Goal: Task Accomplishment & Management: Manage account settings

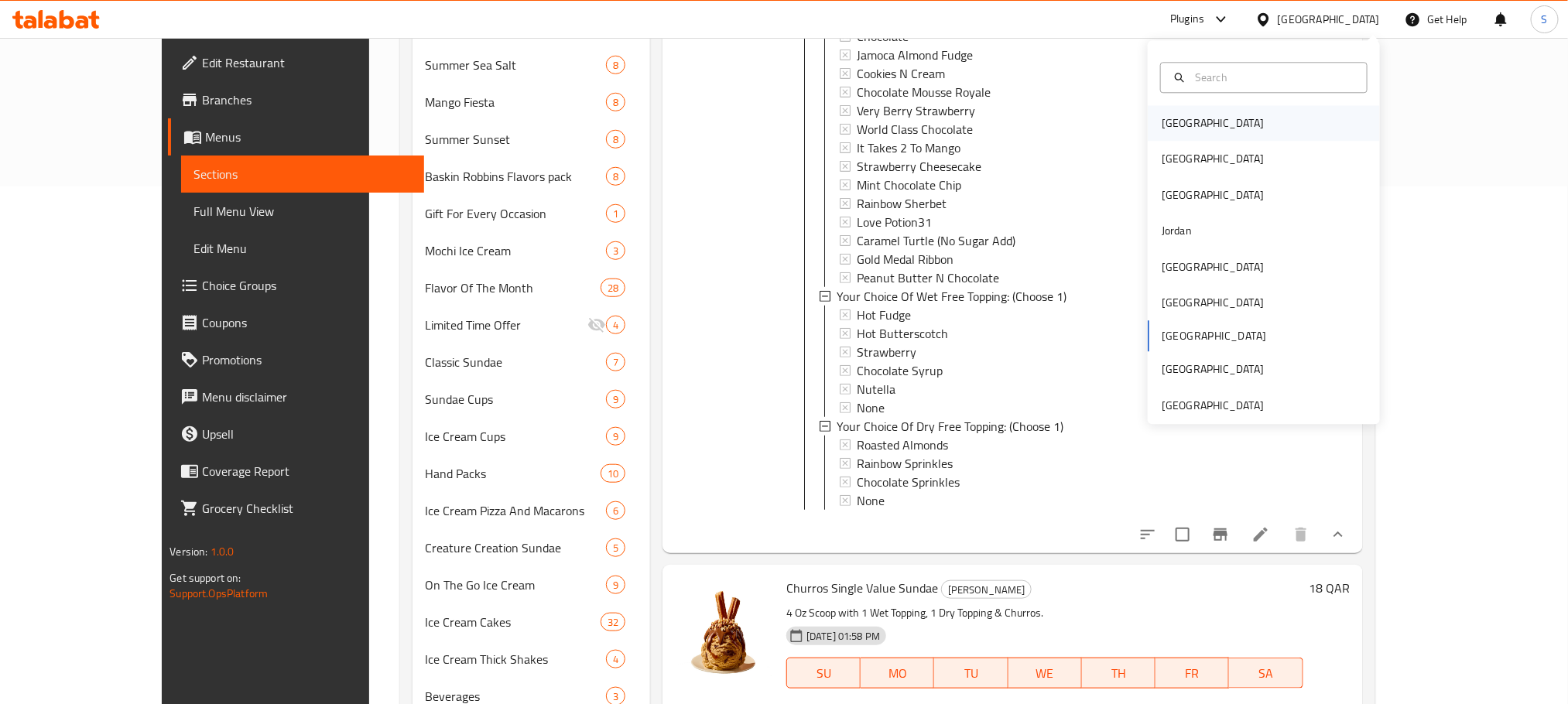
scroll to position [5715, 0]
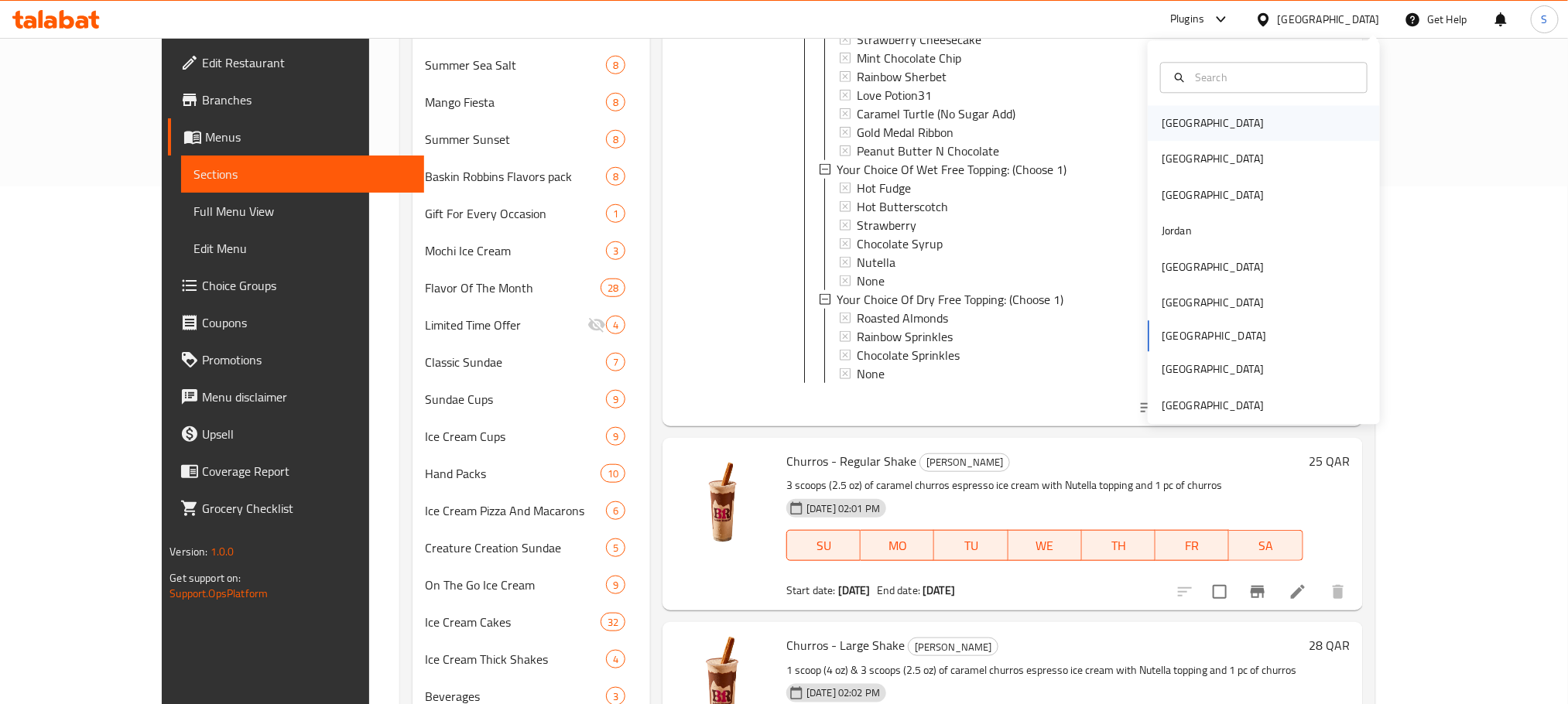
click at [1189, 119] on div "[GEOGRAPHIC_DATA]" at bounding box center [1212, 124] width 127 height 36
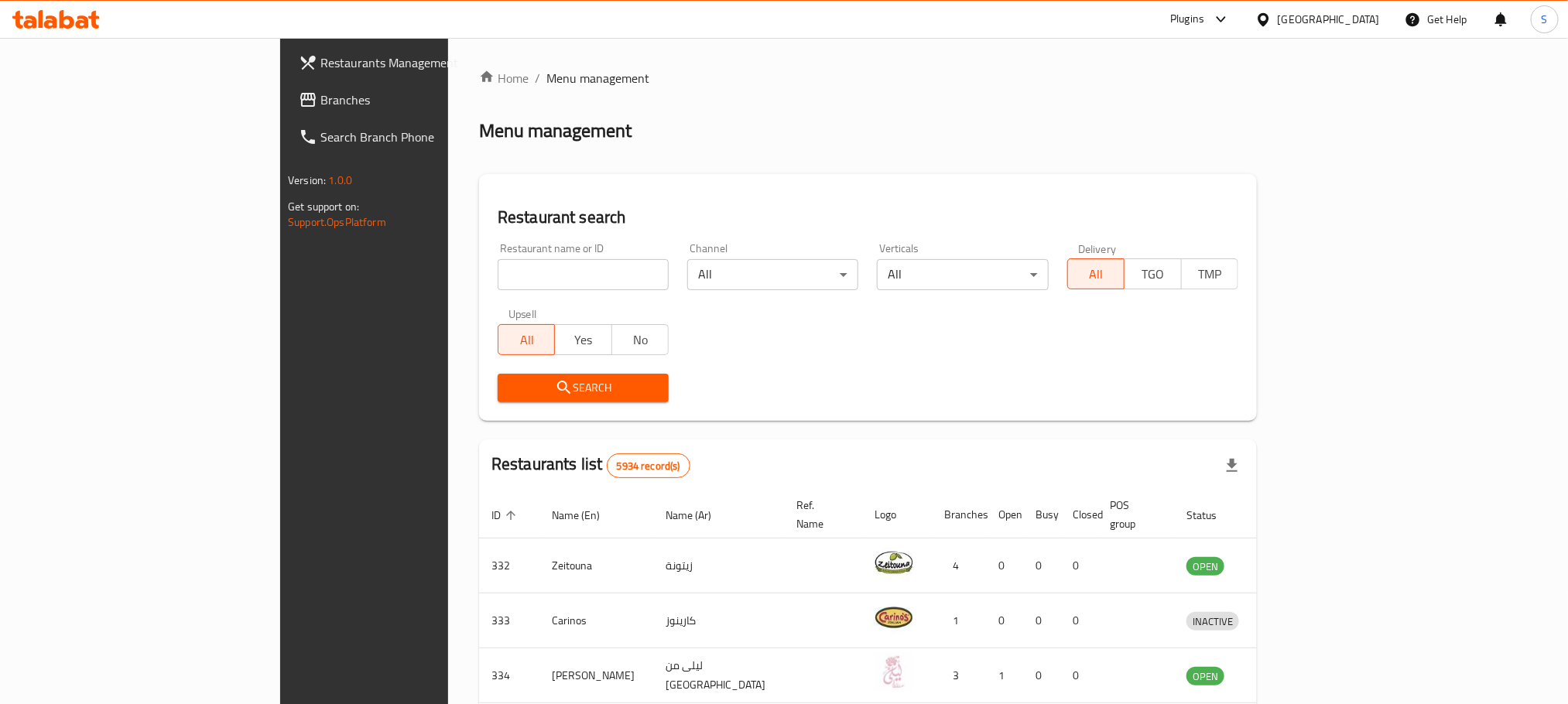
click at [320, 98] on span "Branches" at bounding box center [424, 100] width 209 height 19
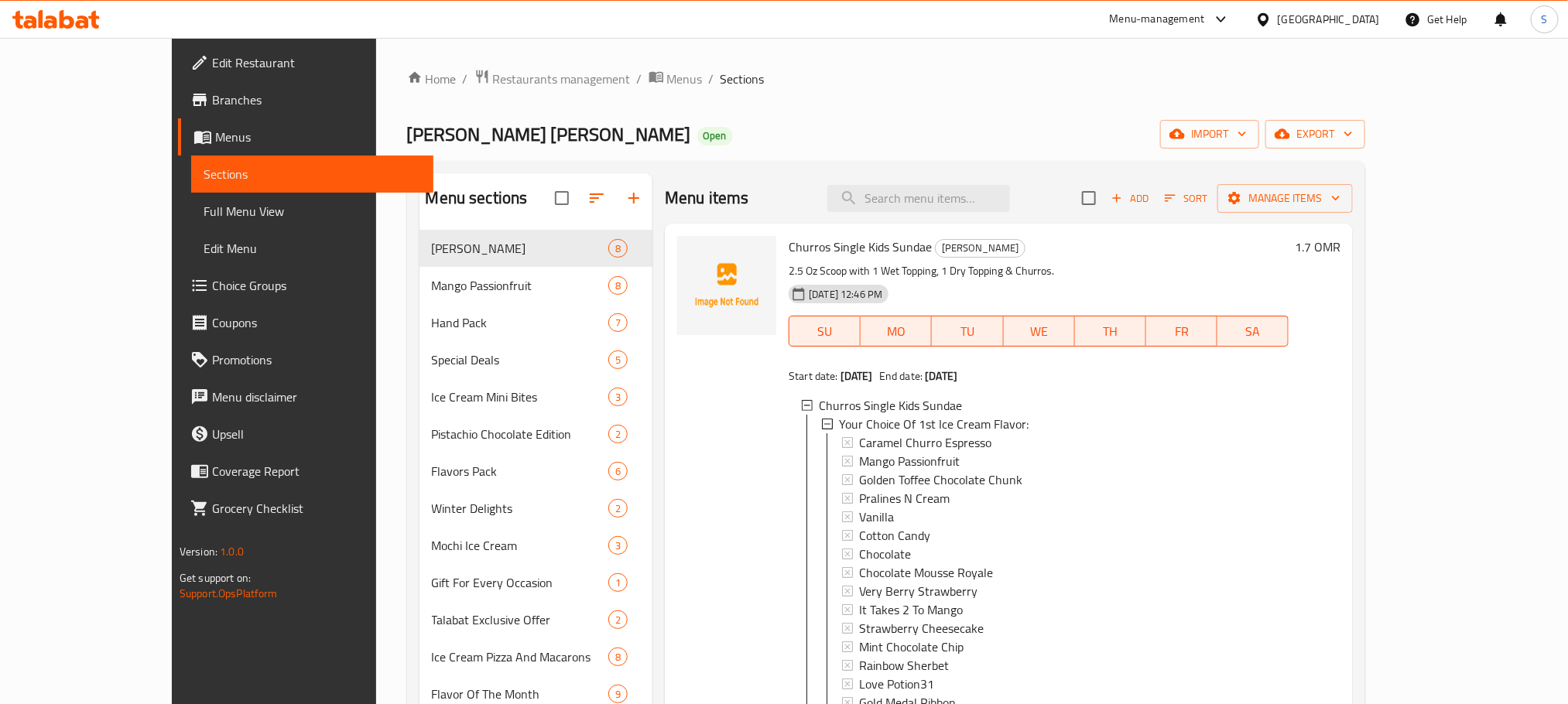
scroll to position [5250, 0]
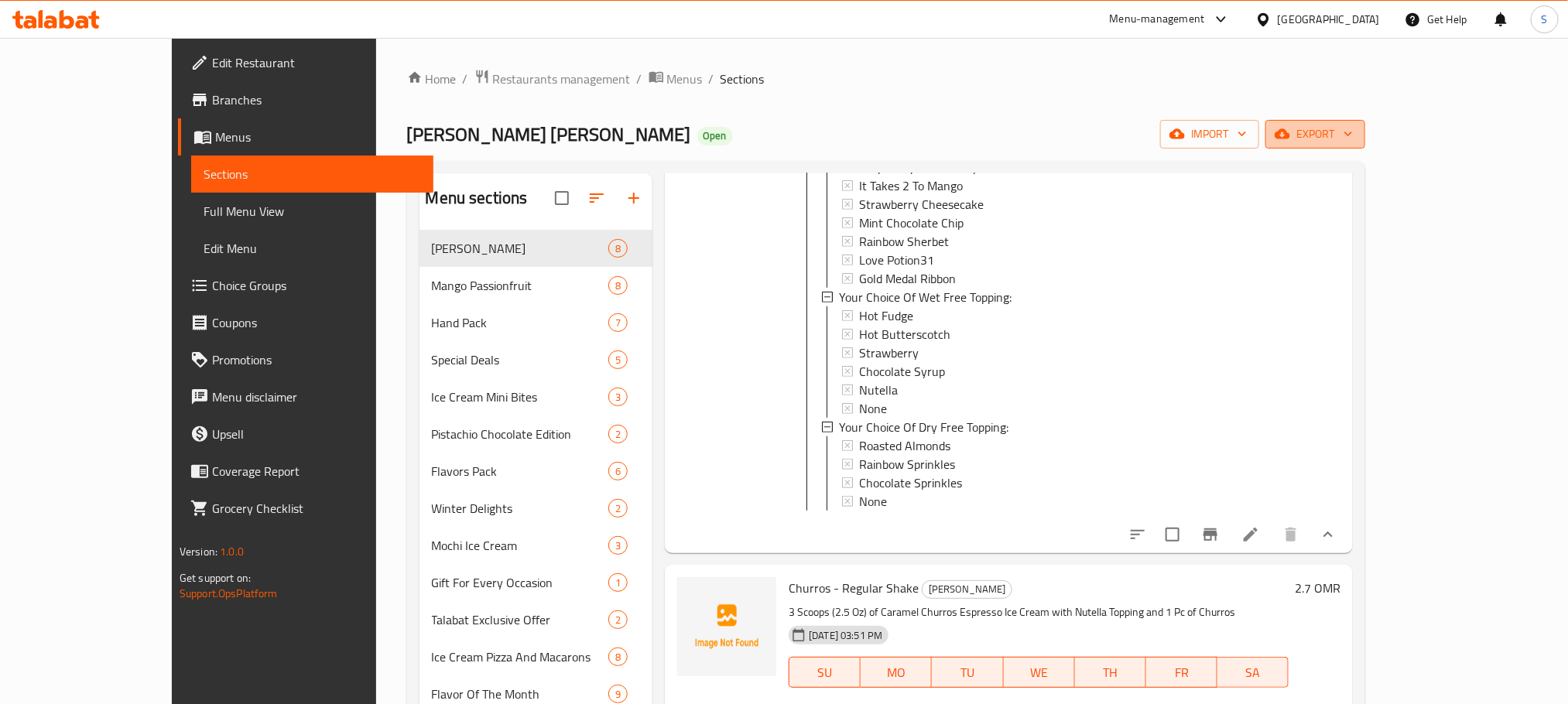
click at [1355, 137] on icon "button" at bounding box center [1348, 134] width 15 height 15
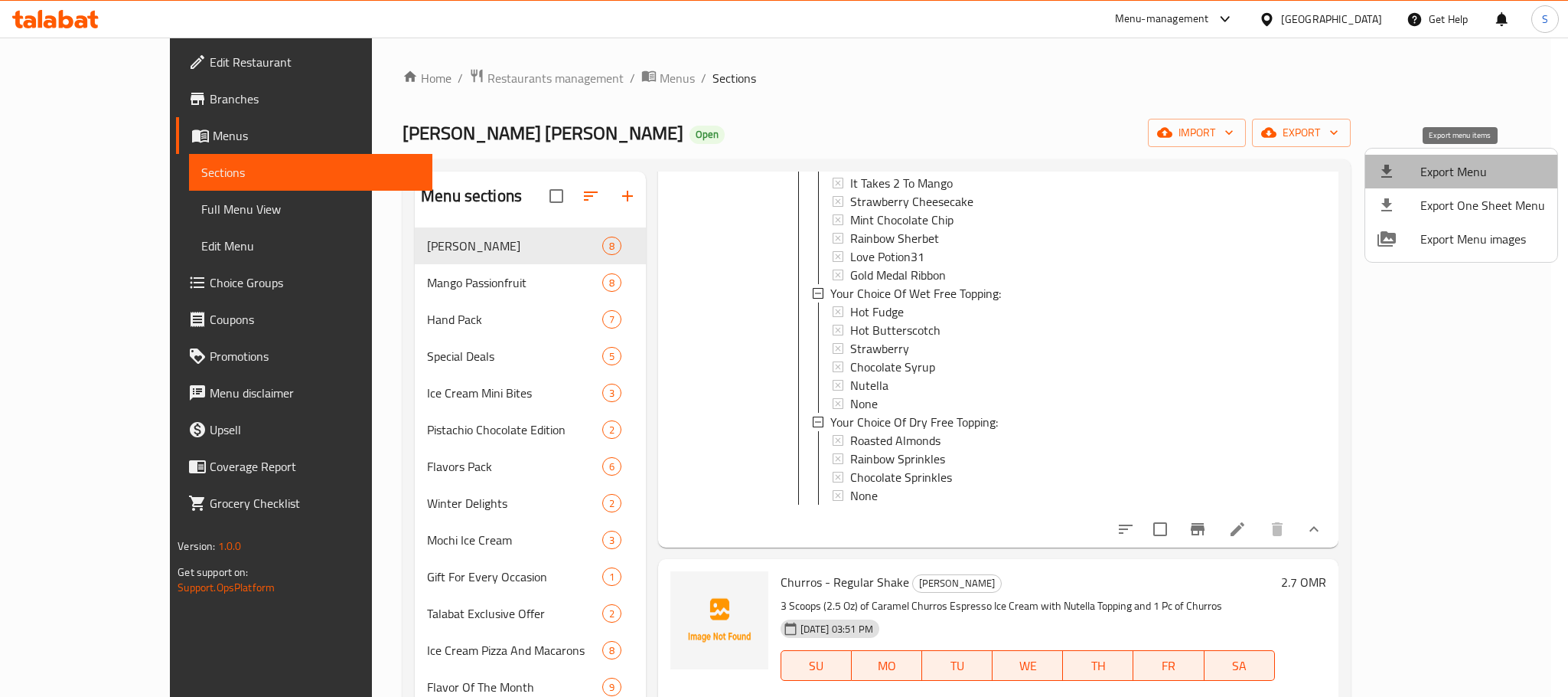
click at [1465, 168] on span "Export Menu" at bounding box center [1482, 172] width 125 height 18
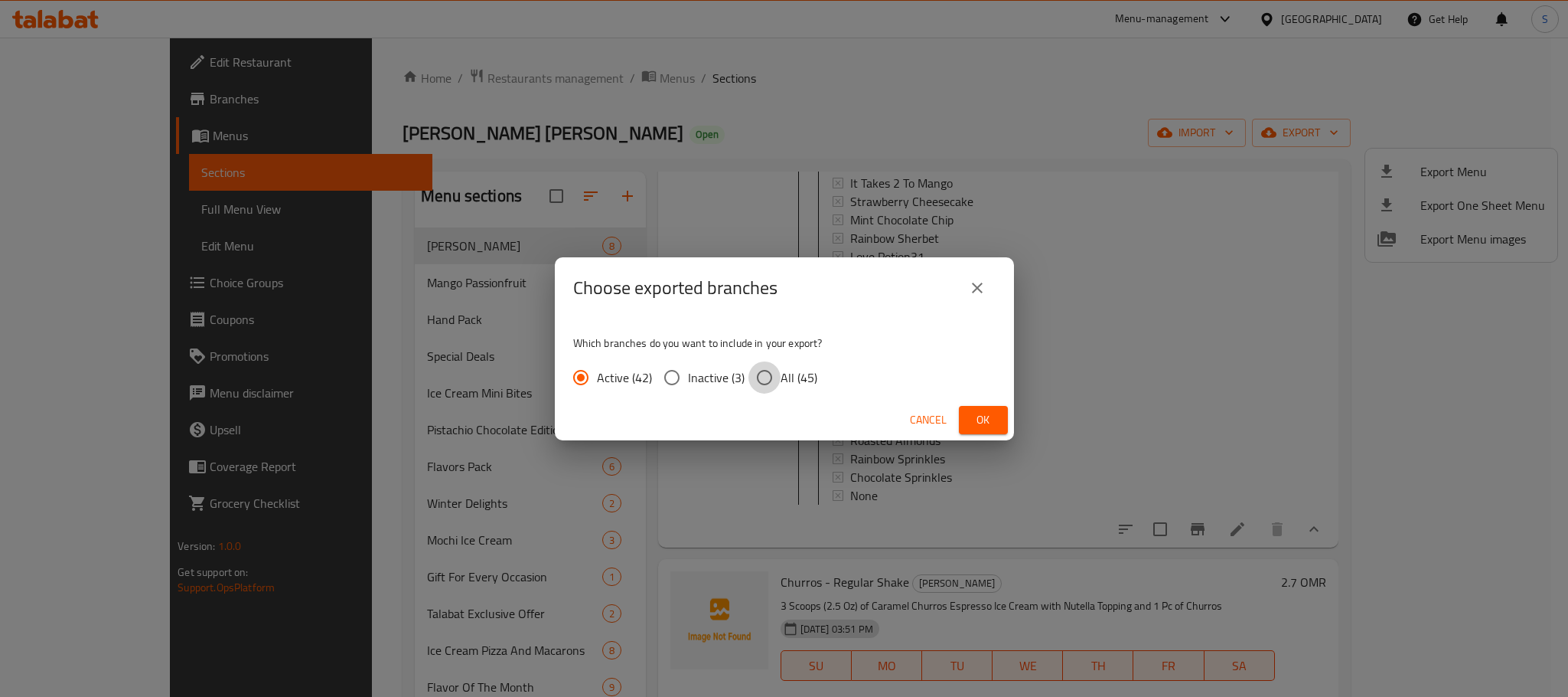
click at [756, 377] on input "All (45)" at bounding box center [764, 377] width 32 height 32
radio input "true"
click at [988, 423] on span "Ok" at bounding box center [983, 420] width 24 height 19
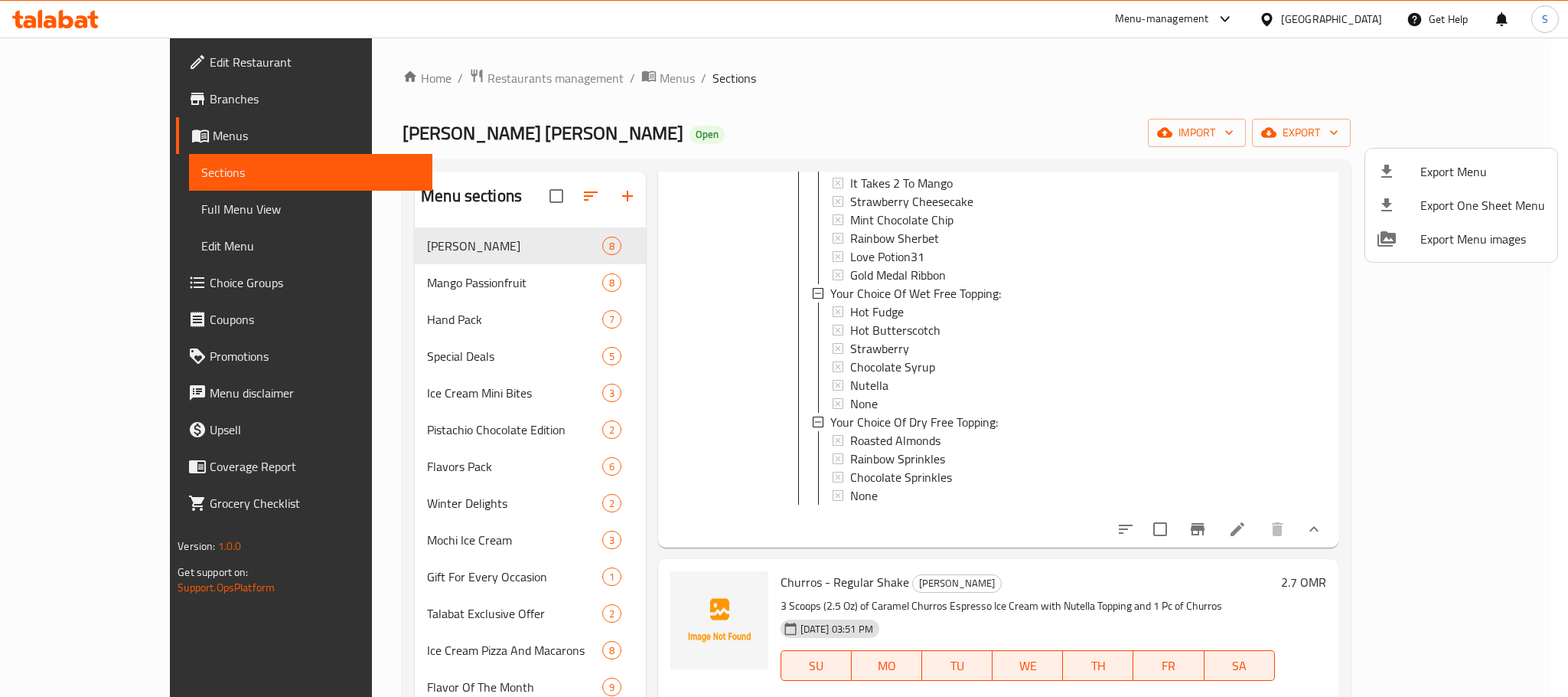
click at [1357, 18] on div at bounding box center [784, 348] width 1568 height 697
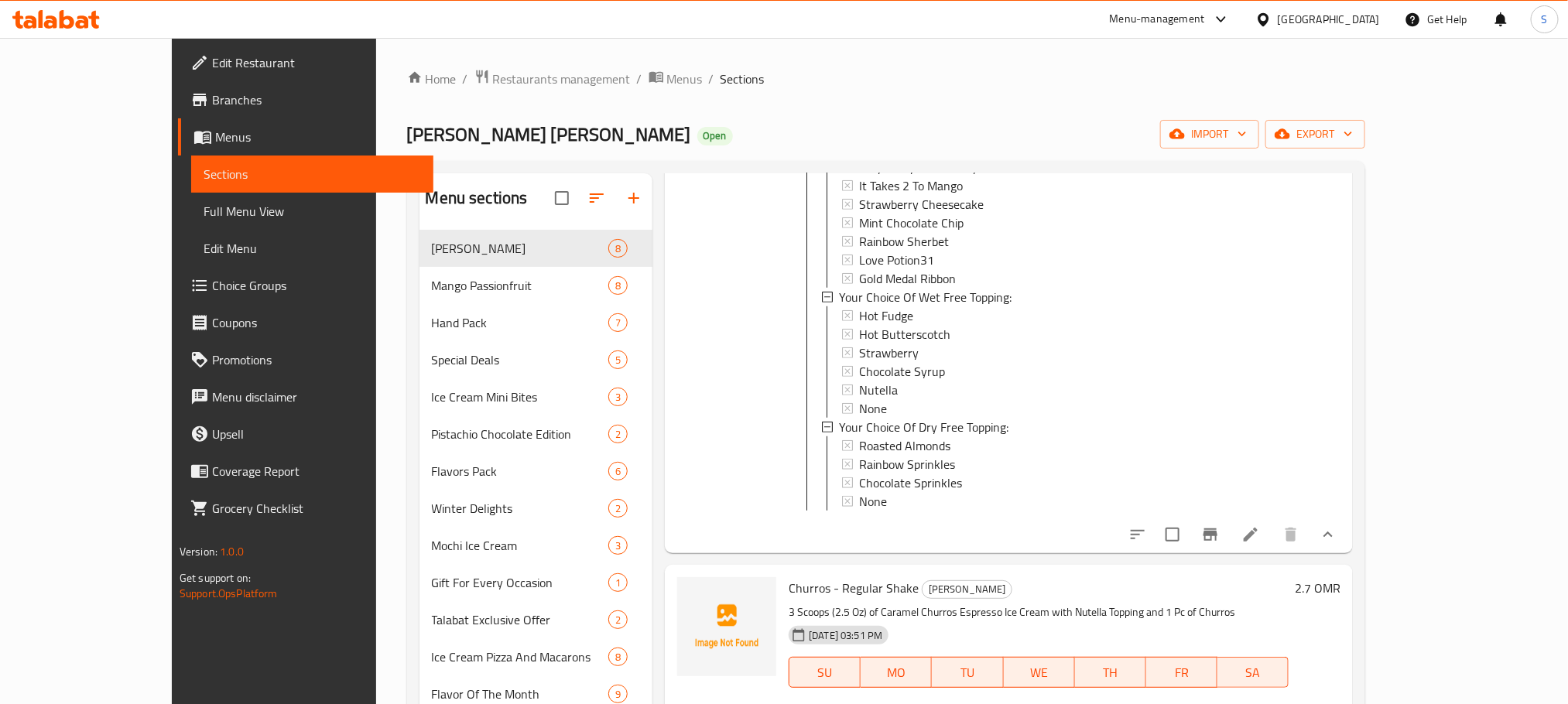
click at [1372, 19] on div "Oman" at bounding box center [1328, 19] width 102 height 17
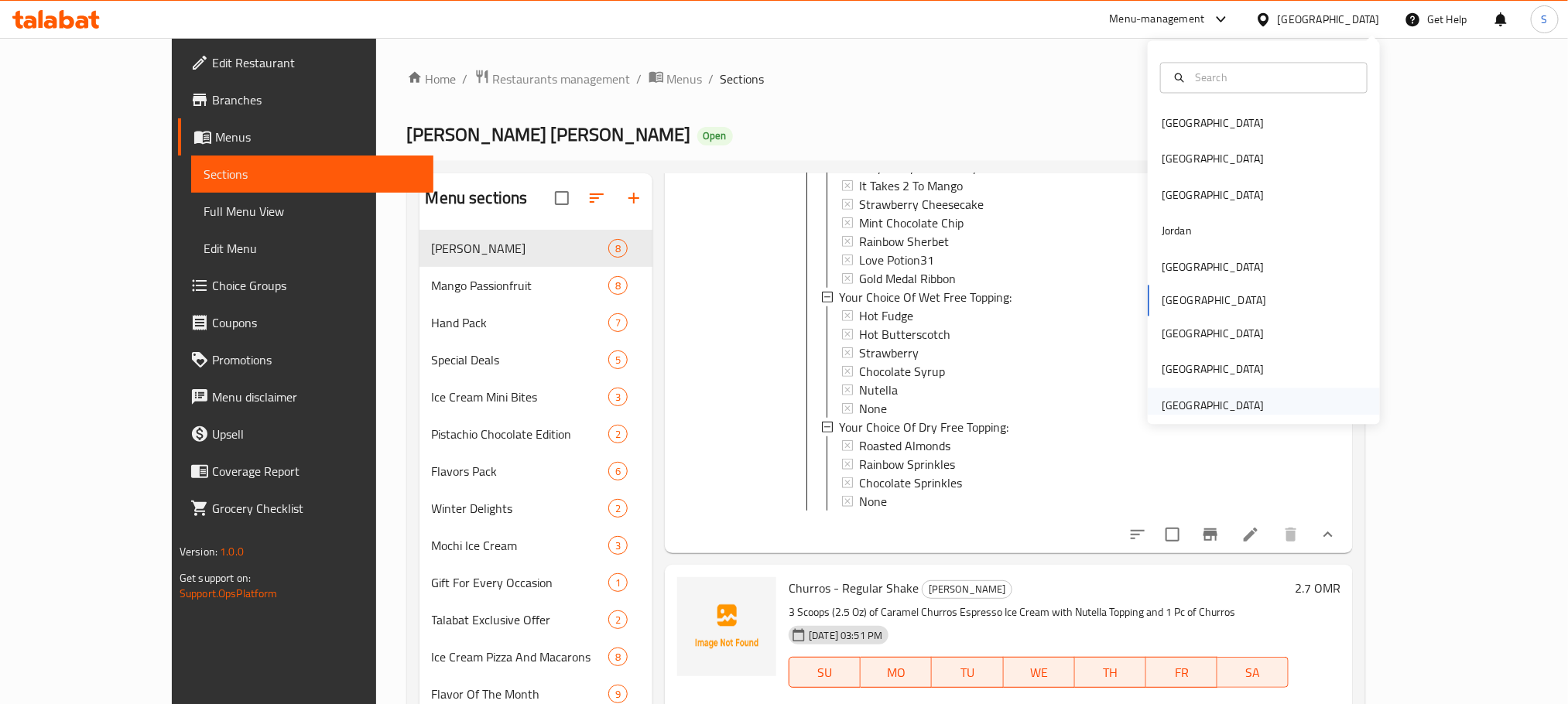
click at [1198, 397] on div "[GEOGRAPHIC_DATA]" at bounding box center [1212, 405] width 102 height 17
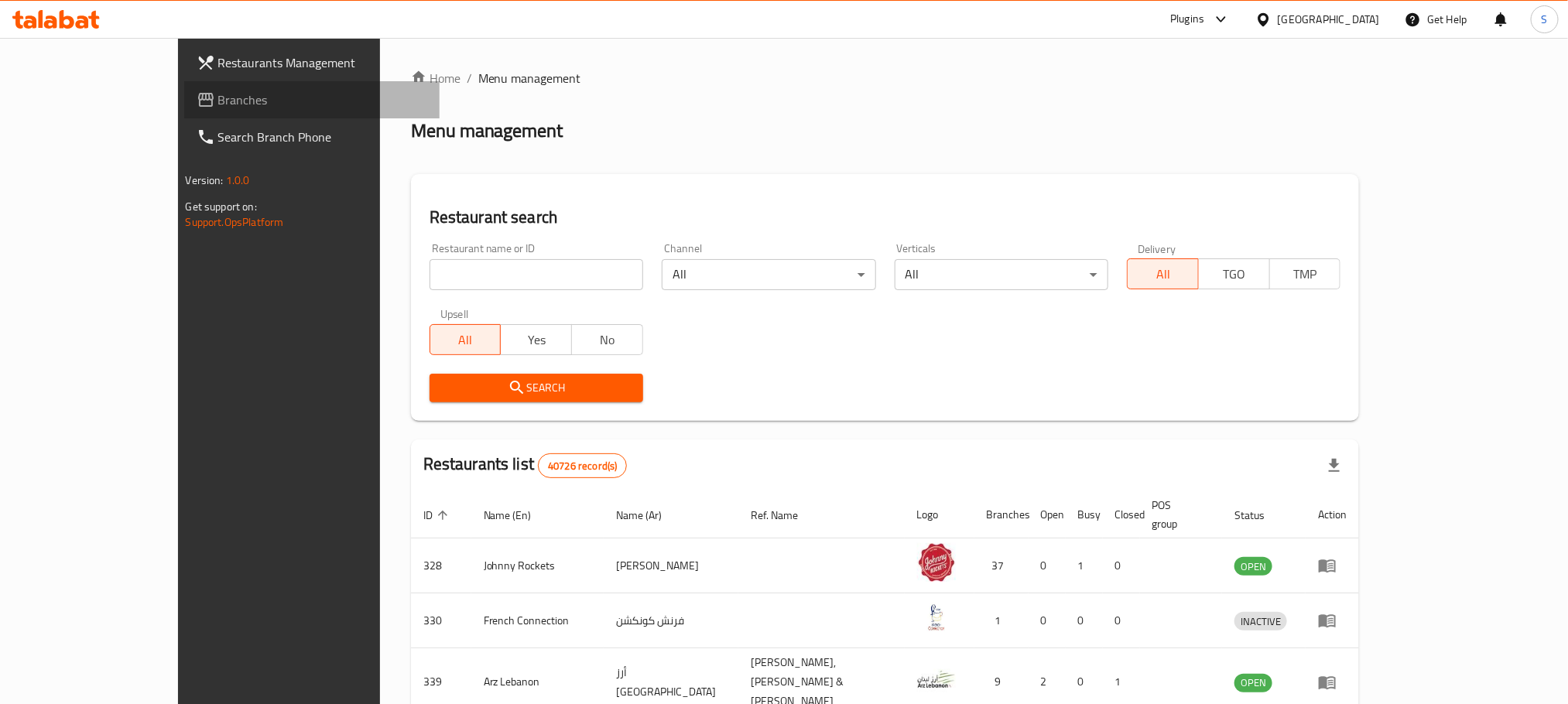
click at [218, 95] on span "Branches" at bounding box center [323, 100] width 209 height 19
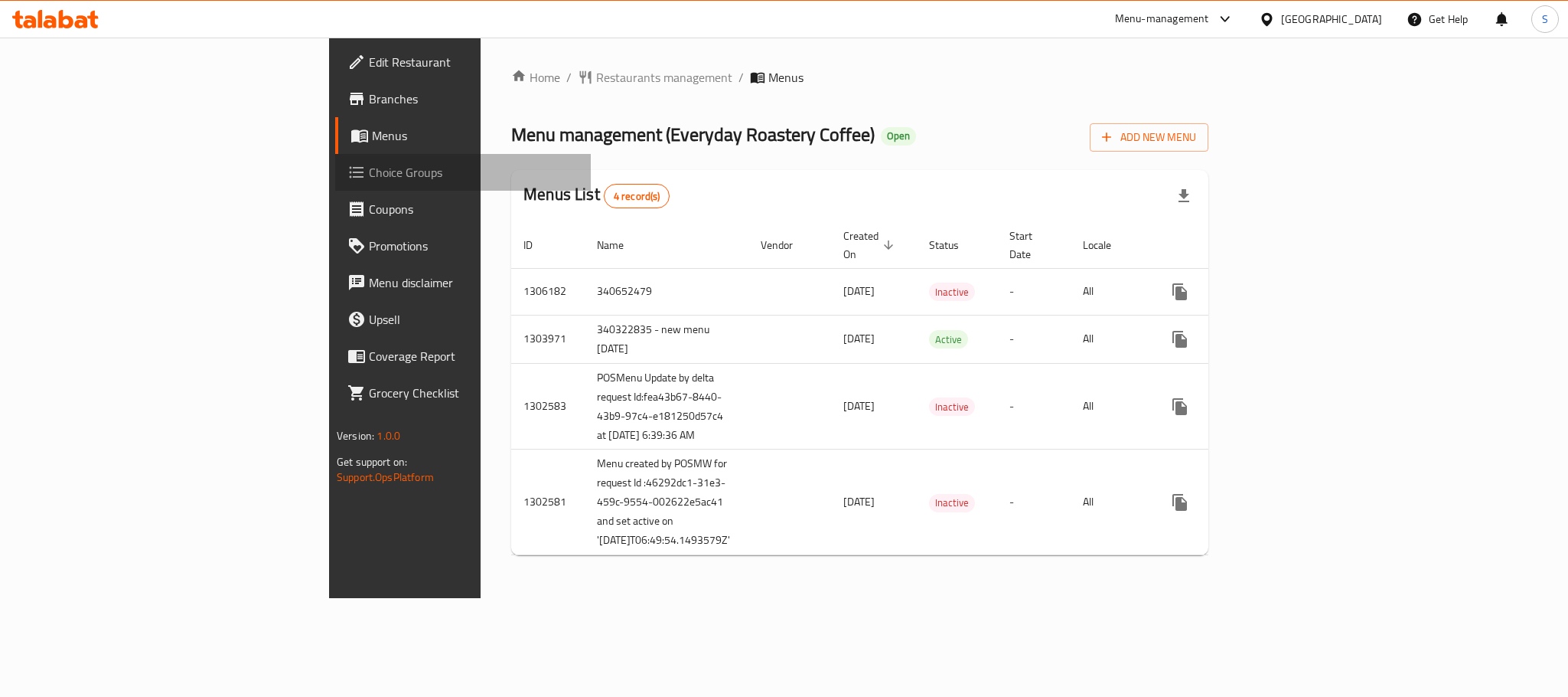
click at [369, 170] on span "Choice Groups" at bounding box center [474, 173] width 209 height 18
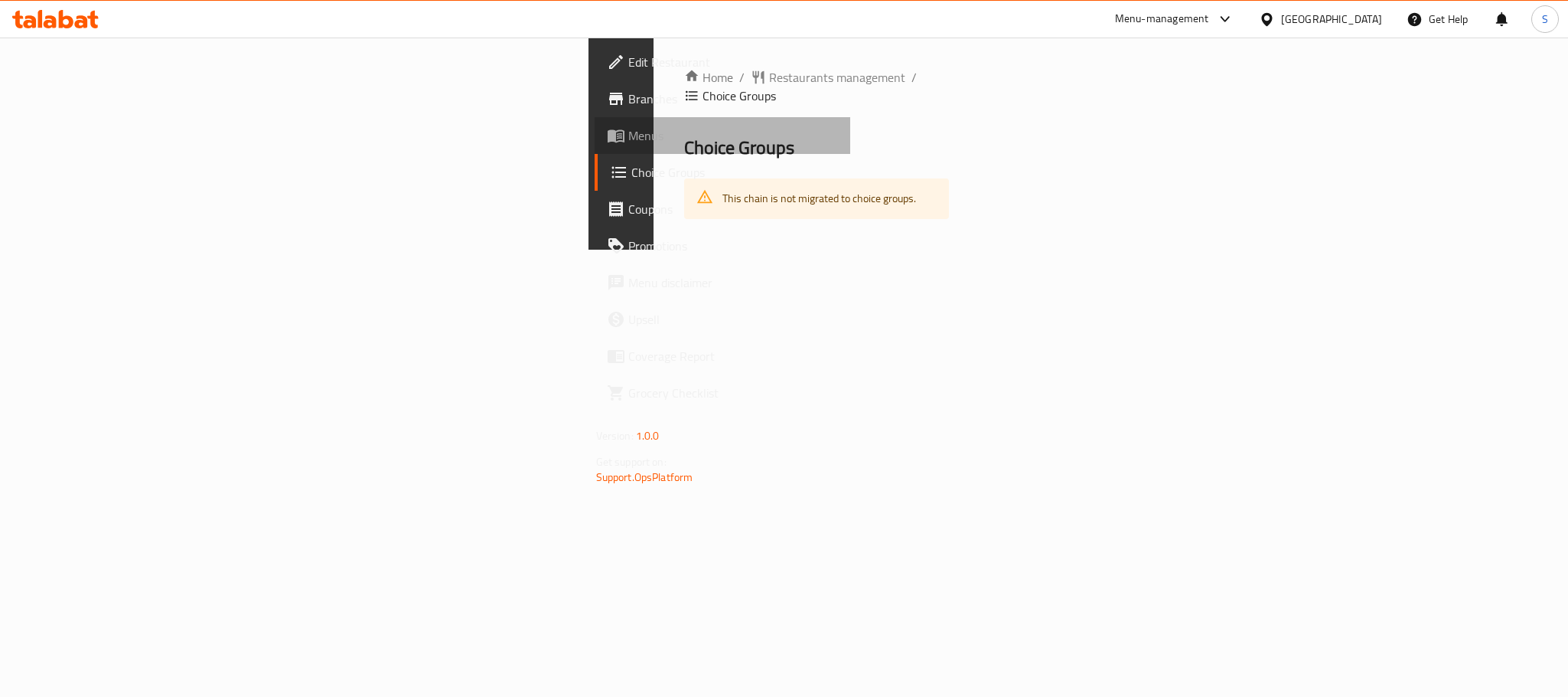
click at [628, 138] on span "Menus" at bounding box center [733, 136] width 209 height 18
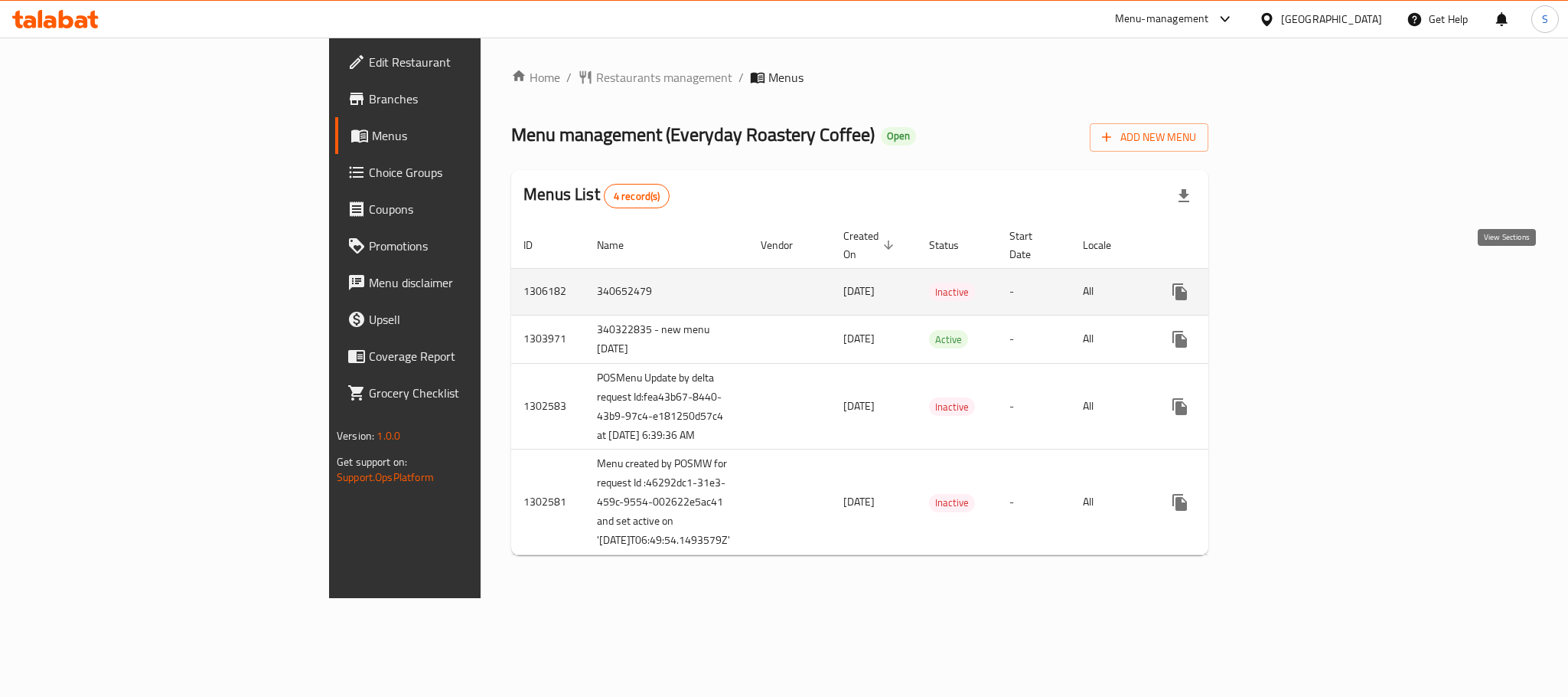
click at [1299, 282] on icon "enhanced table" at bounding box center [1290, 292] width 18 height 18
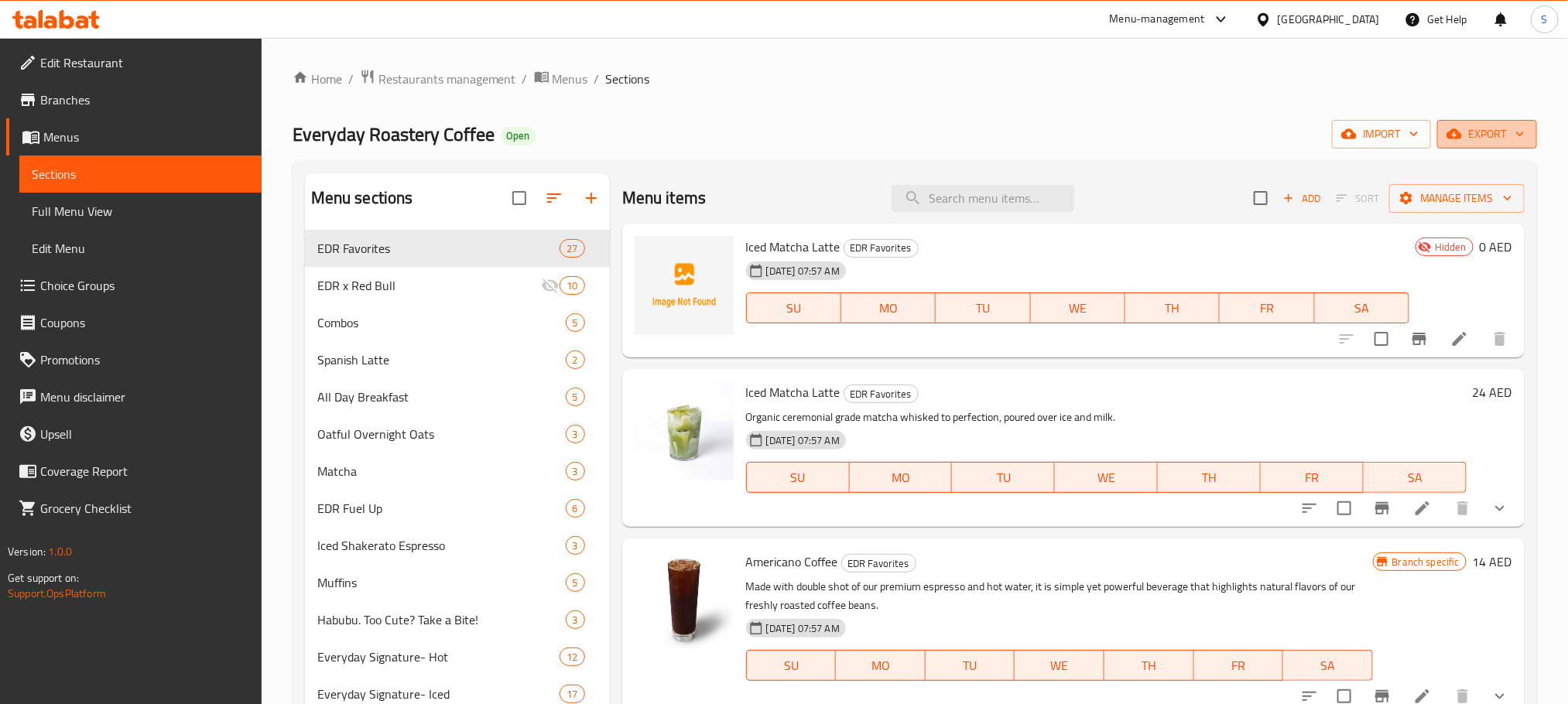
click at [1505, 135] on span "export" at bounding box center [1487, 134] width 75 height 19
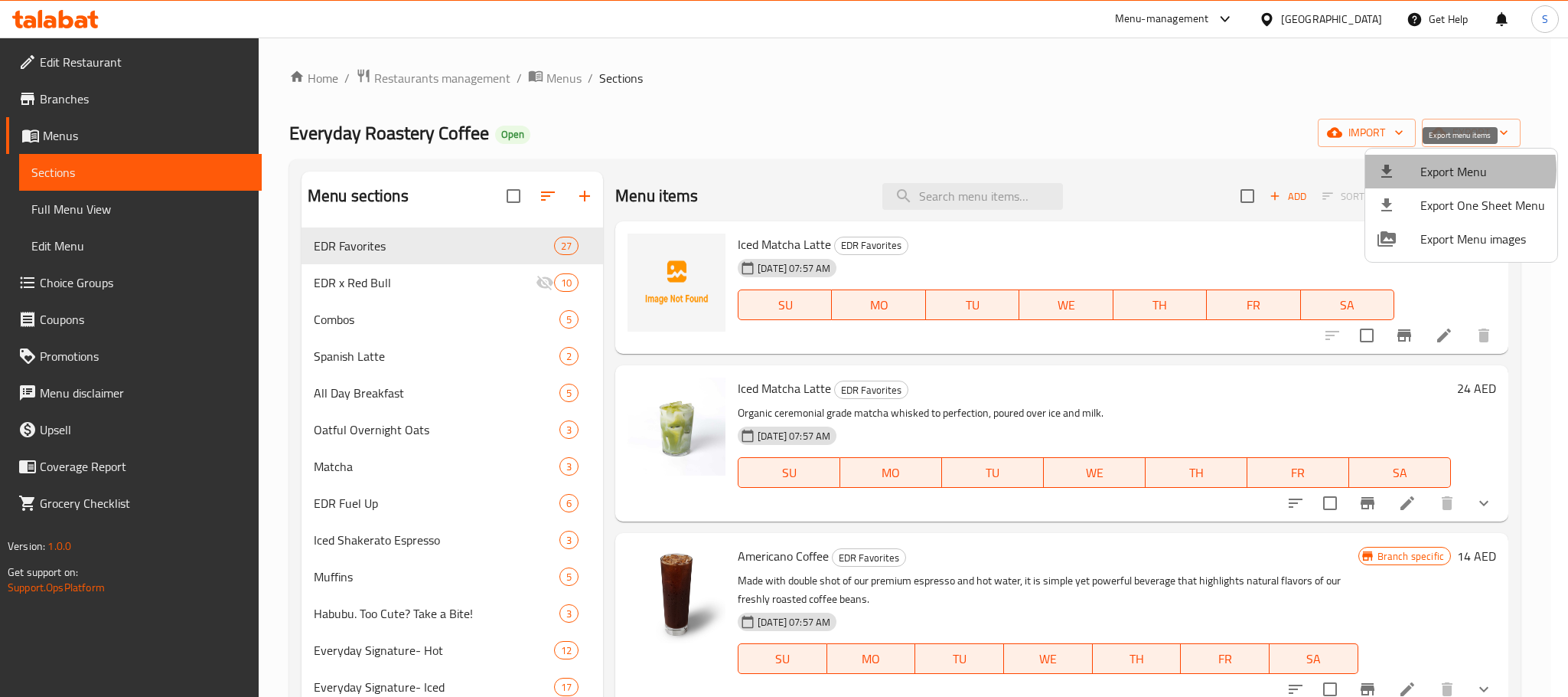
click at [1456, 170] on span "Export Menu" at bounding box center [1482, 172] width 125 height 18
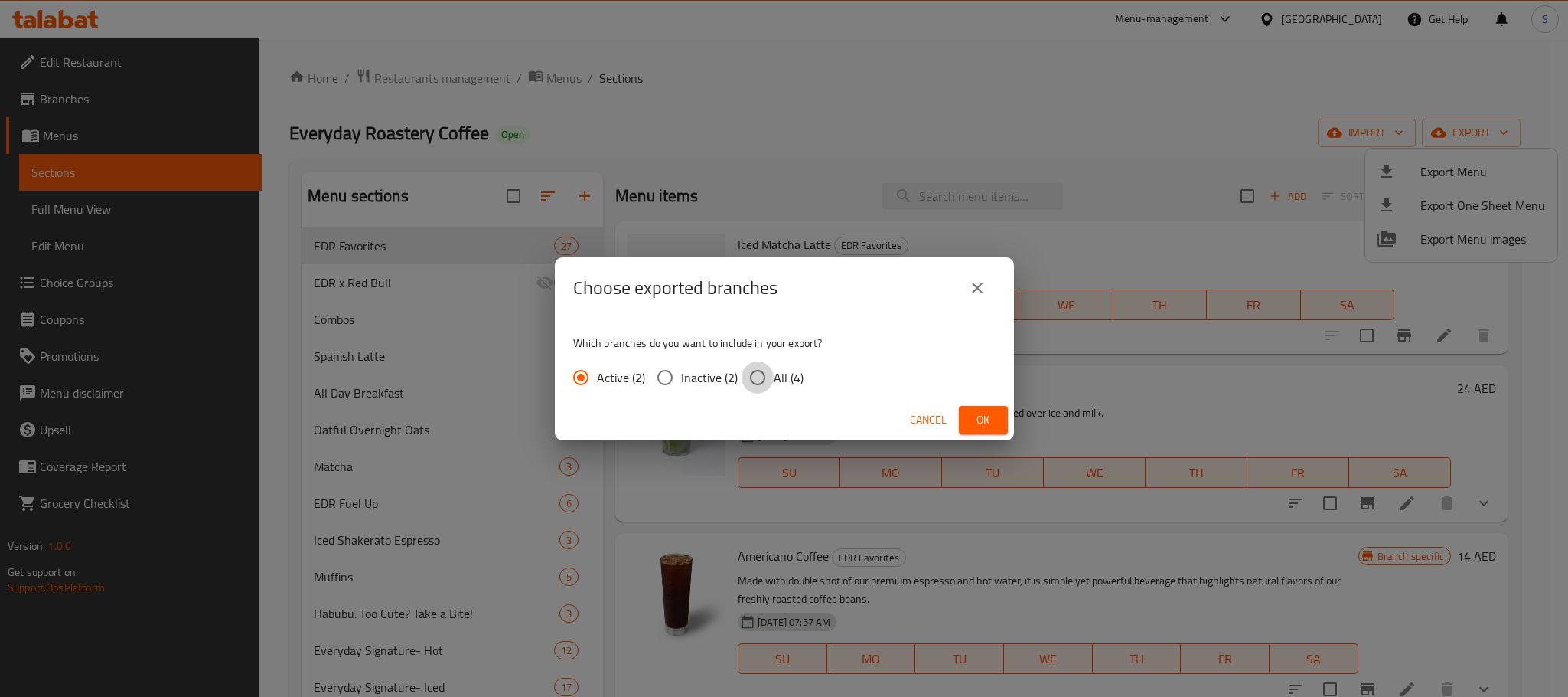
click at [748, 378] on input "All (4)" at bounding box center [758, 377] width 32 height 32
radio input "true"
click at [985, 406] on button "Ok" at bounding box center [983, 420] width 49 height 28
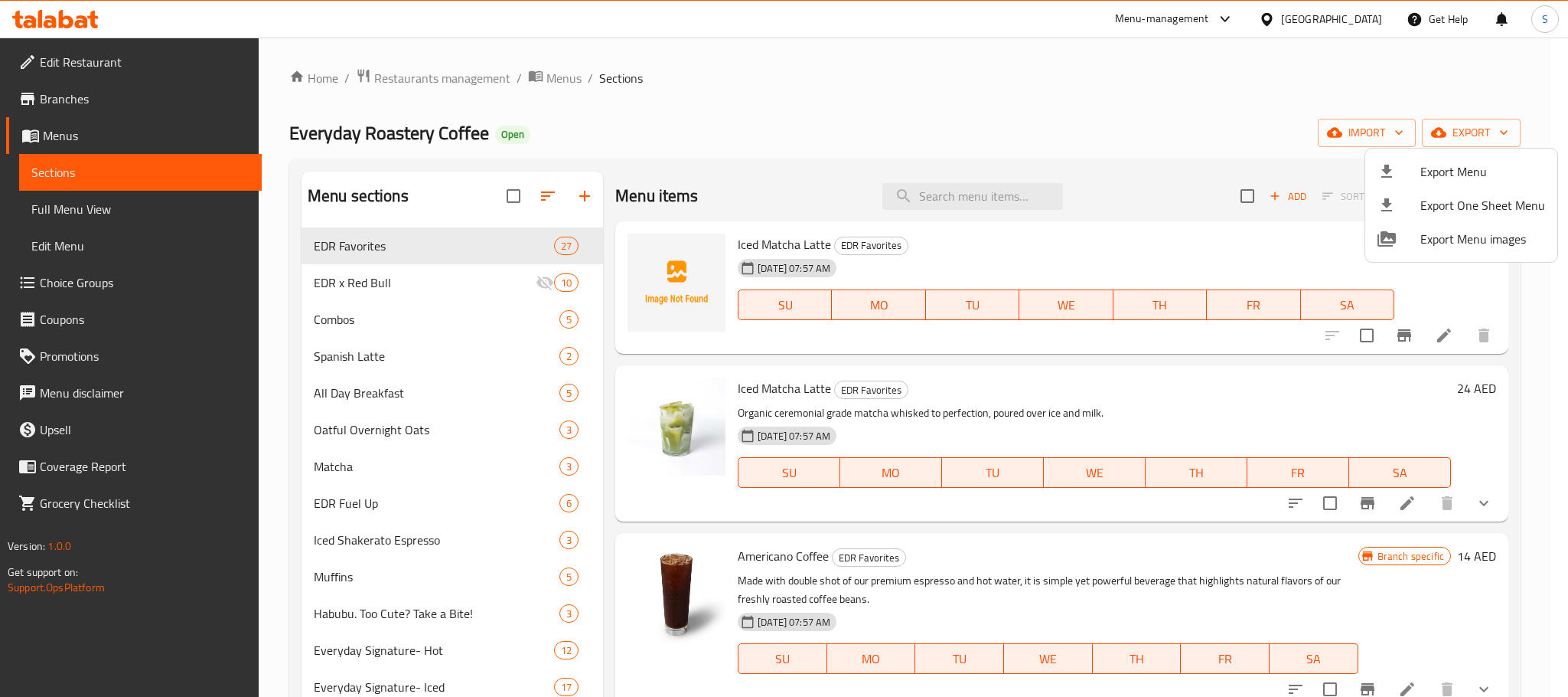
click at [84, 132] on div at bounding box center [784, 348] width 1568 height 697
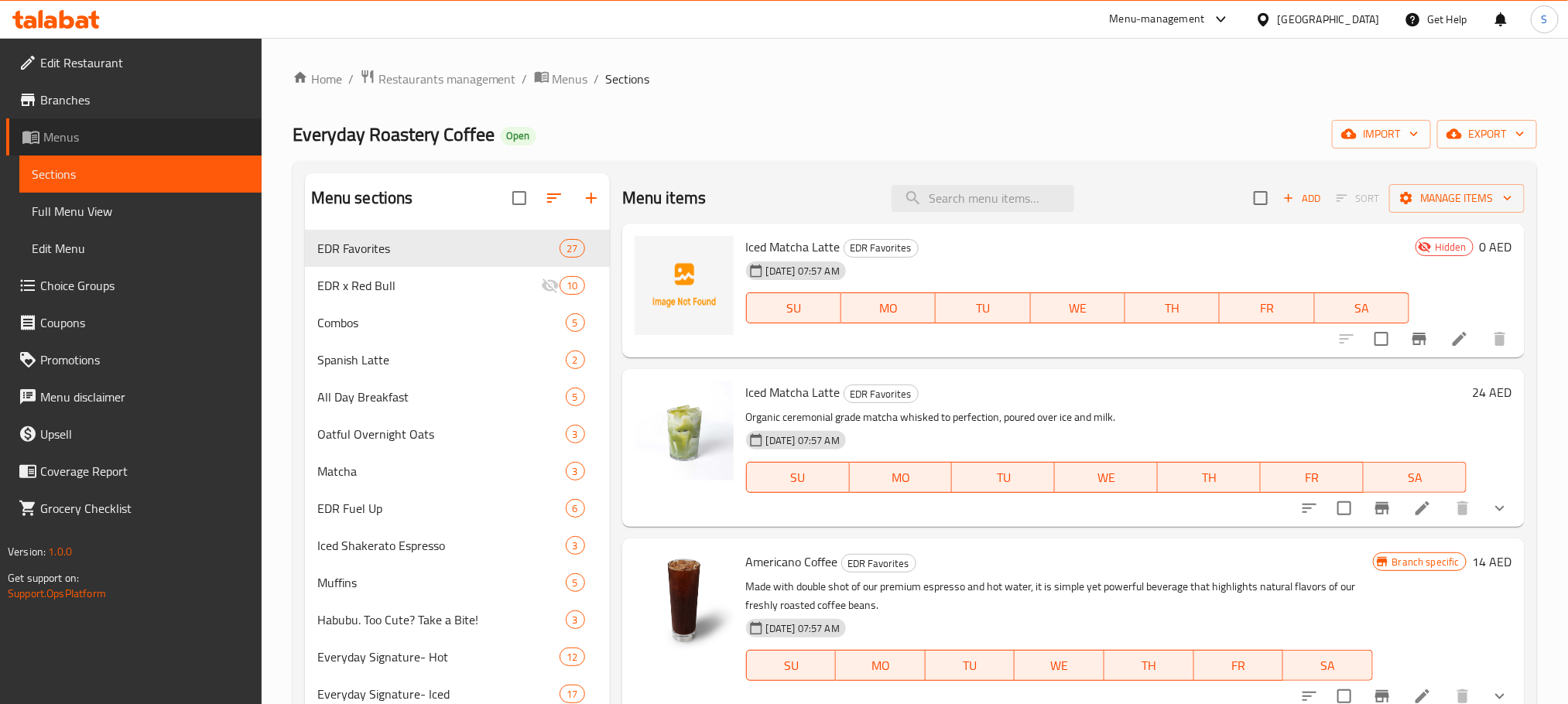
click at [85, 133] on span "Menus" at bounding box center [146, 137] width 206 height 19
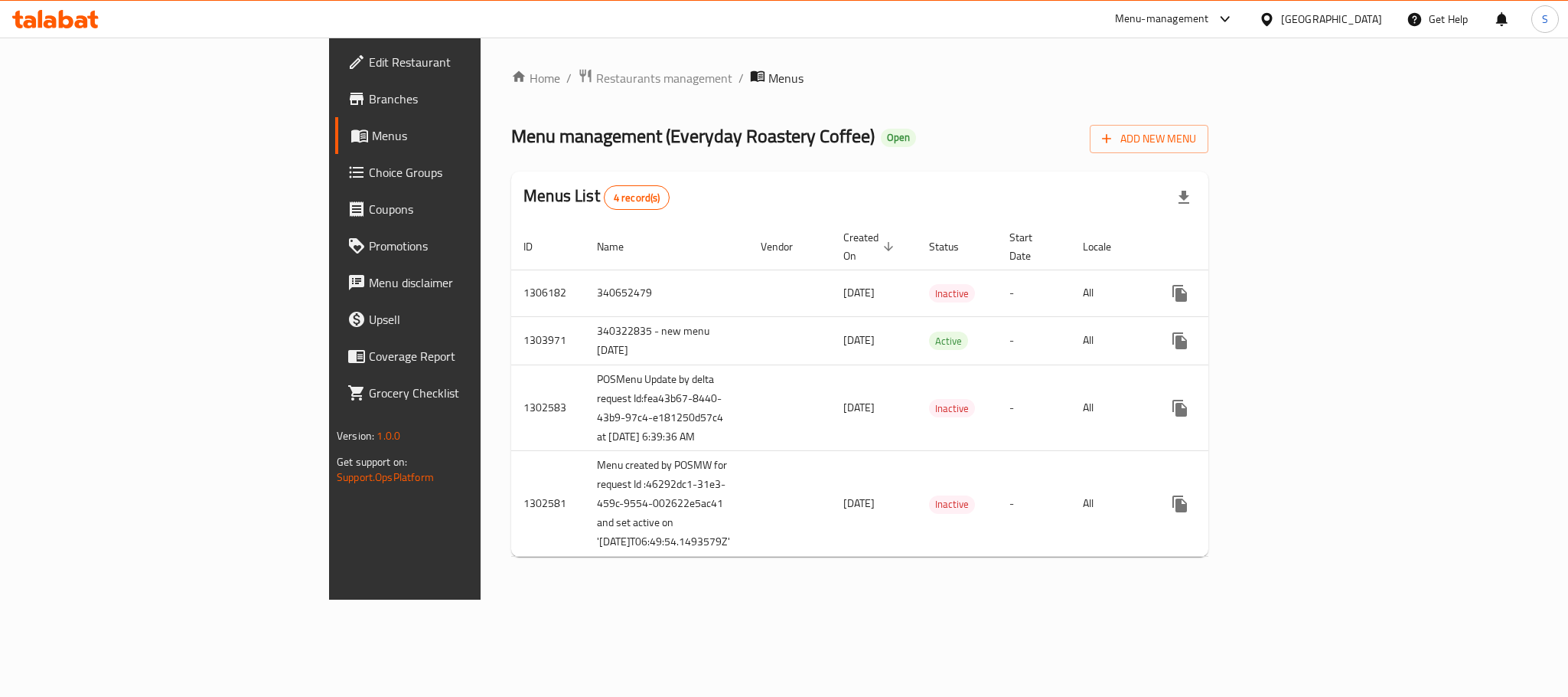
click at [1309, 22] on div "[GEOGRAPHIC_DATA]" at bounding box center [1331, 19] width 101 height 17
click at [1224, 23] on icon at bounding box center [1225, 19] width 18 height 18
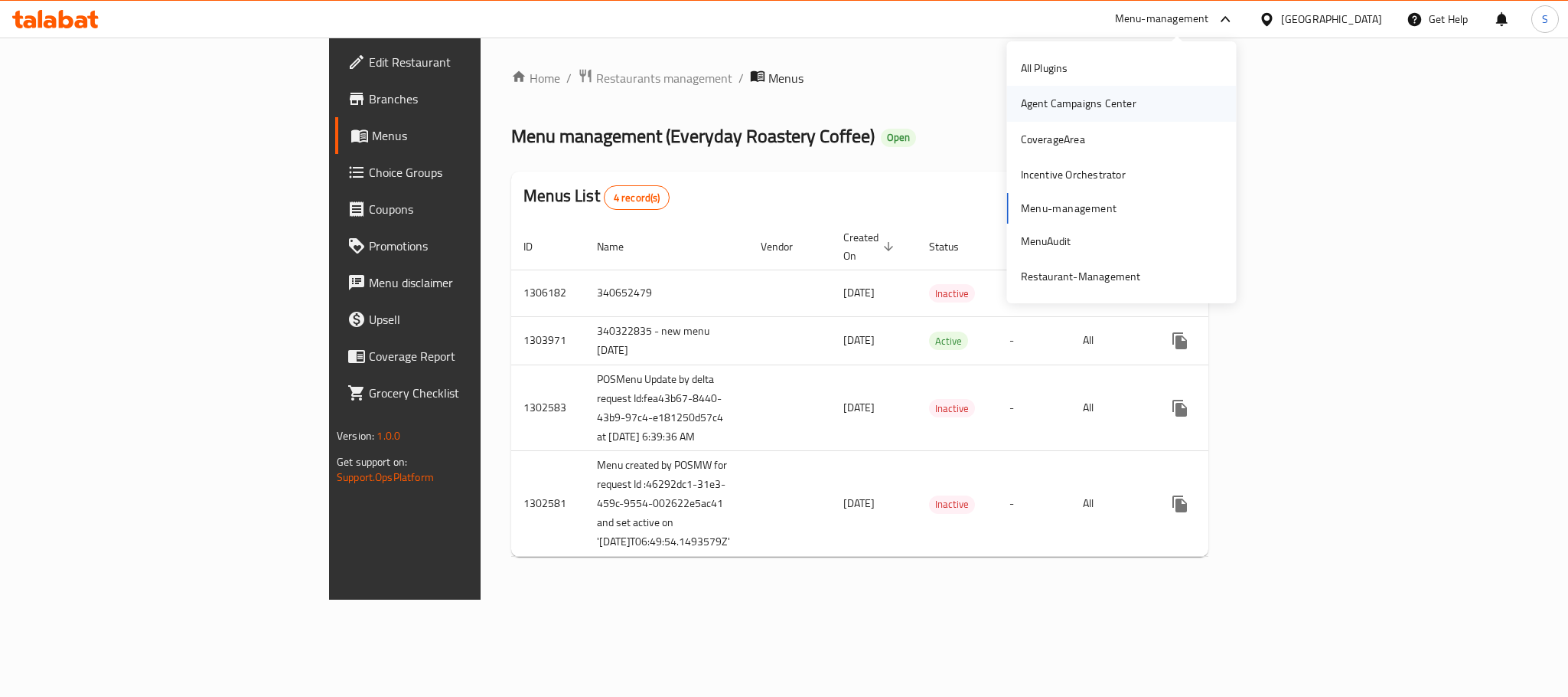
click at [1067, 99] on div "Agent Campaigns Center" at bounding box center [1078, 103] width 116 height 17
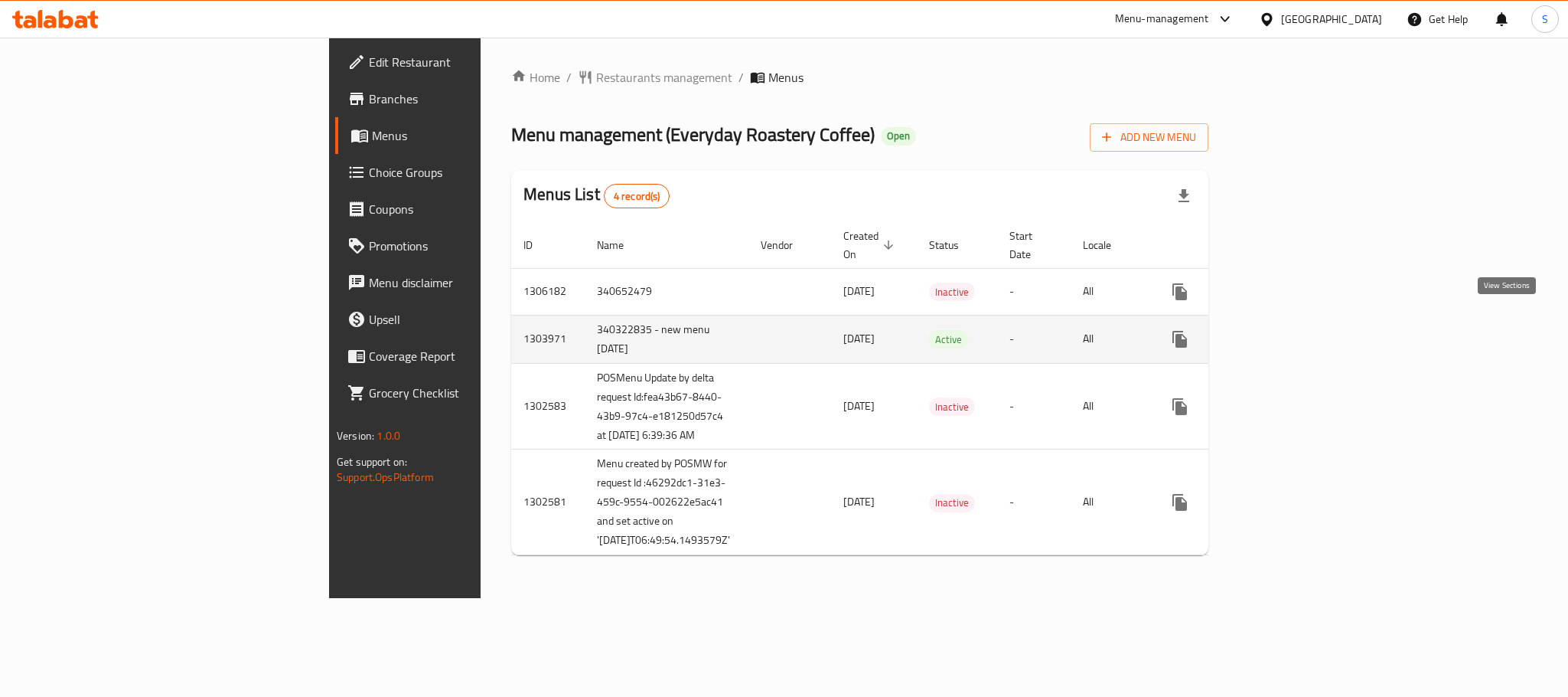
click at [1299, 330] on icon "enhanced table" at bounding box center [1290, 339] width 18 height 18
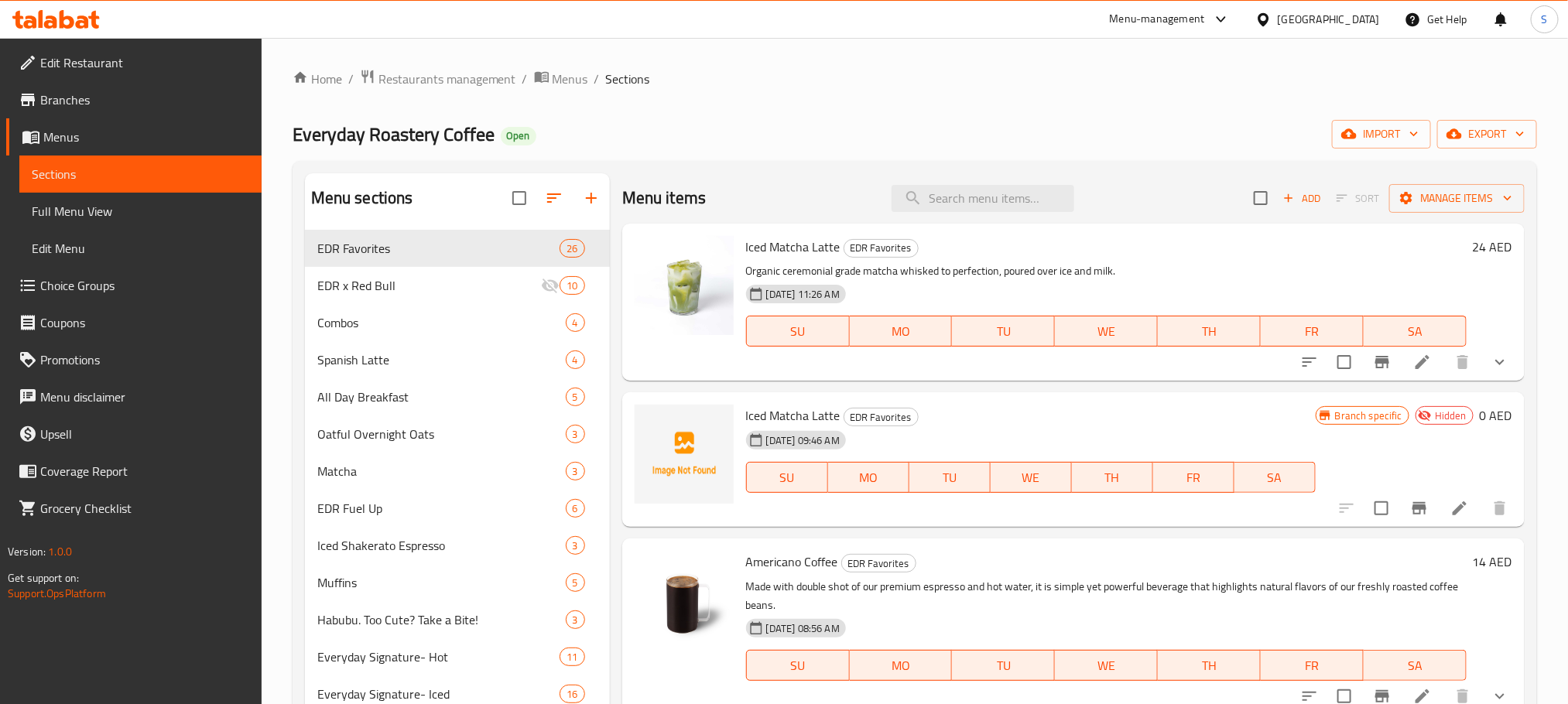
click at [124, 207] on span "Full Menu View" at bounding box center [140, 212] width 218 height 19
click at [163, 205] on span "Full Menu View" at bounding box center [140, 212] width 218 height 19
click at [829, 63] on div "Home / Restaurants management / Menus / Sections Everyday Roastery Coffee Open …" at bounding box center [914, 679] width 1306 height 1281
click at [901, 107] on div "Home / Restaurants management / Menus / Sections Everyday Roastery Coffee Open …" at bounding box center [914, 678] width 1245 height 1218
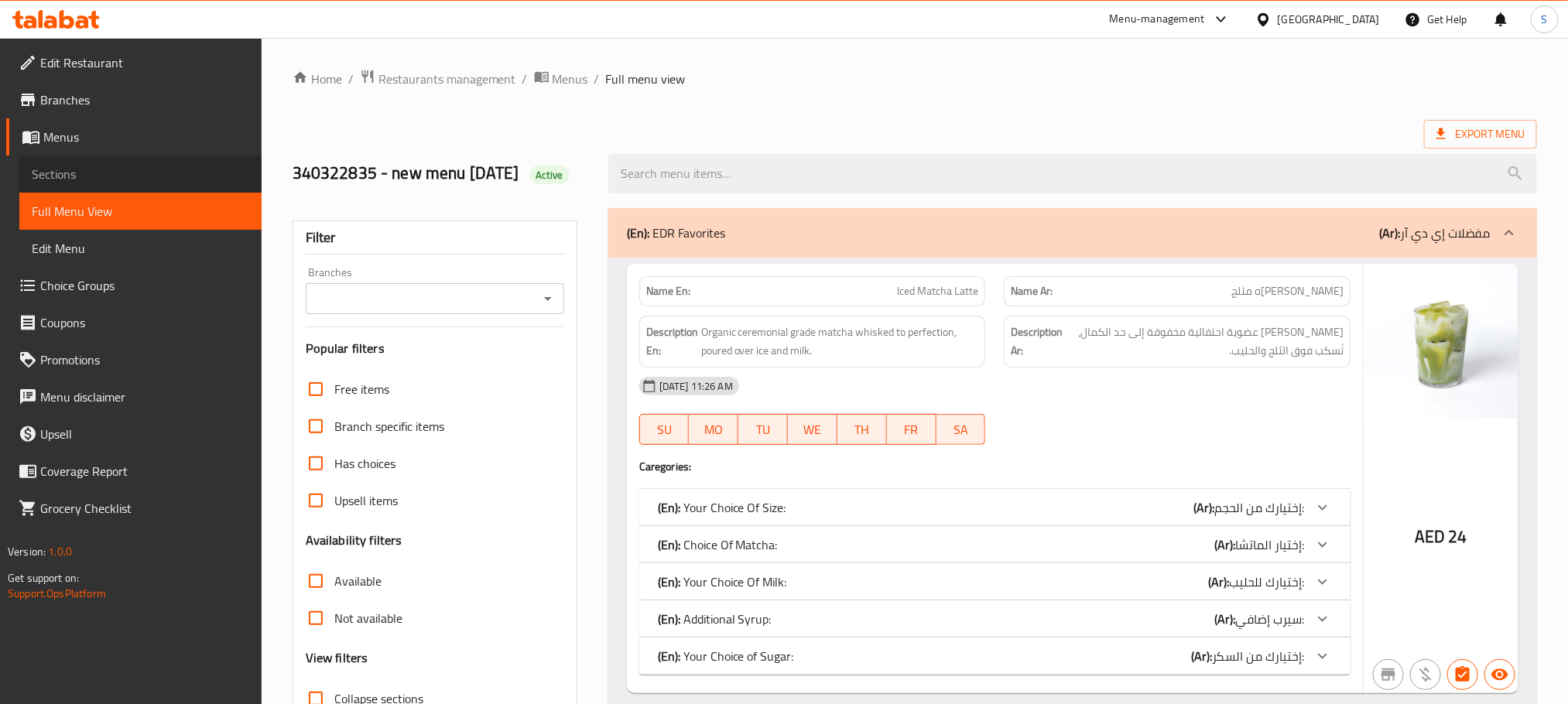
click at [69, 168] on span "Sections" at bounding box center [140, 174] width 218 height 19
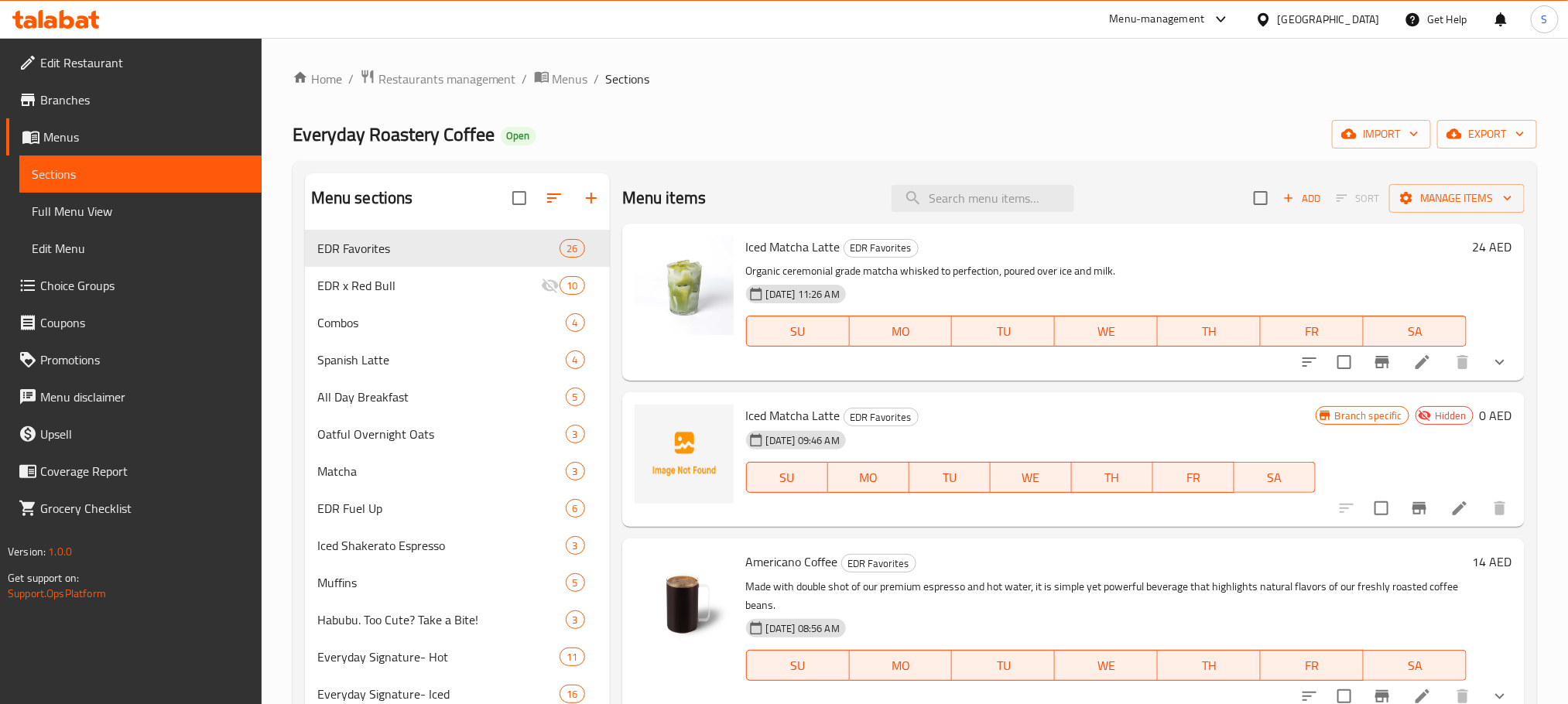
scroll to position [3350, 0]
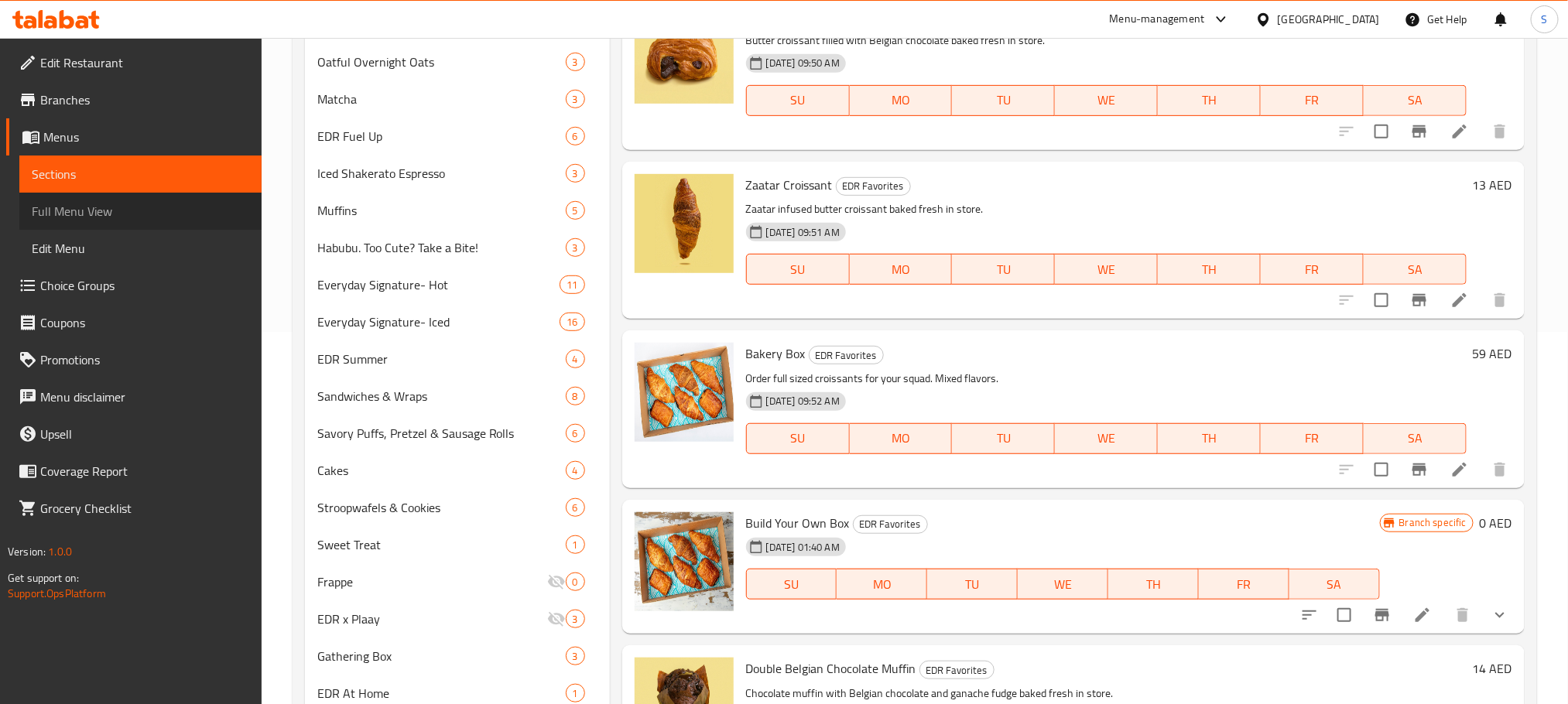
click at [149, 212] on span "Full Menu View" at bounding box center [140, 212] width 218 height 19
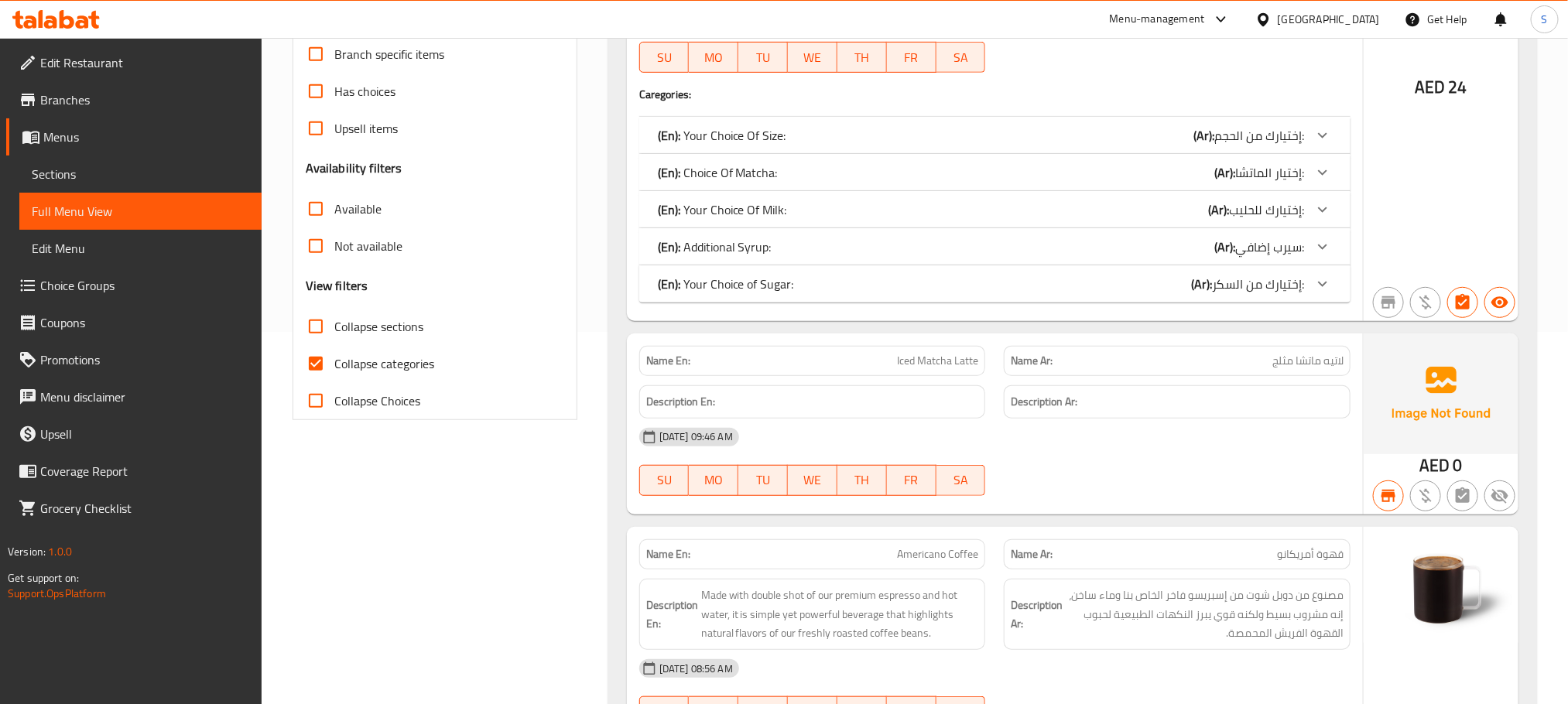
scroll to position [9276, 0]
